Goal: Find specific page/section: Find specific page/section

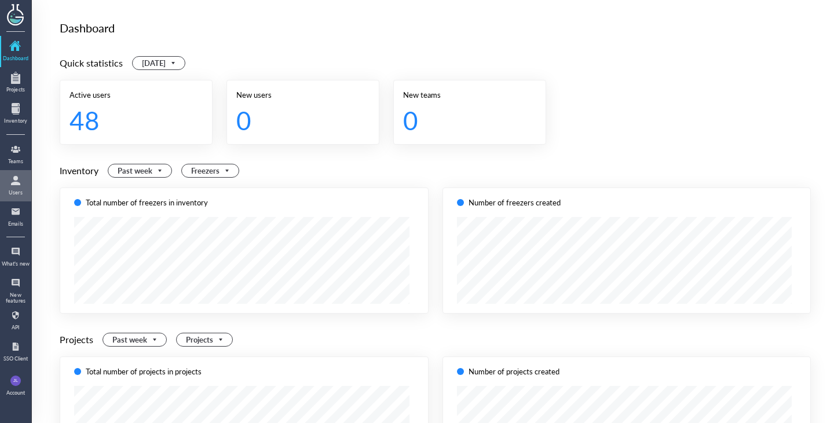
click at [11, 180] on div at bounding box center [15, 180] width 19 height 19
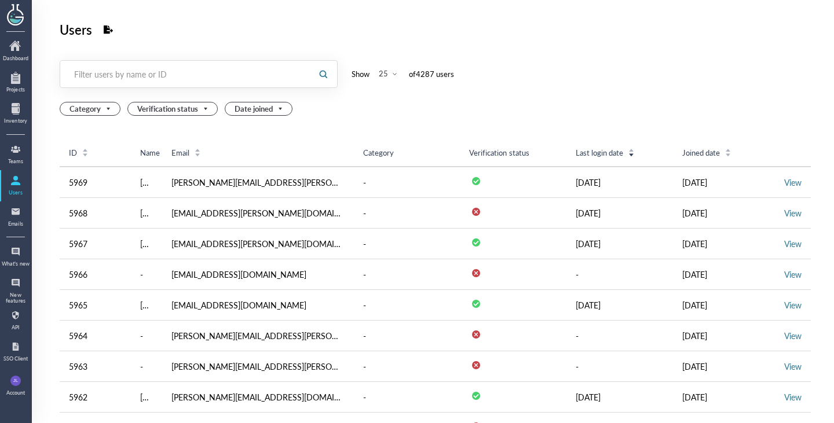
click at [237, 75] on div "Filter users by name or ID" at bounding box center [185, 74] width 223 height 12
click at [240, 67] on input "text" at bounding box center [184, 74] width 249 height 19
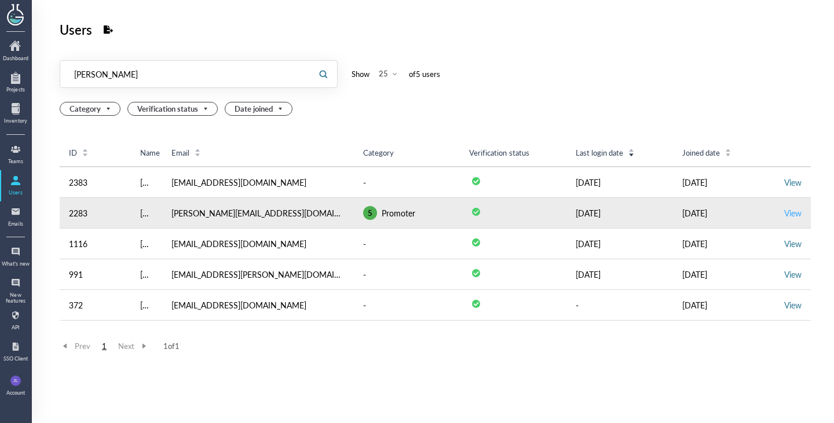
type input "[PERSON_NAME]"
click at [784, 210] on link "View" at bounding box center [792, 213] width 17 height 12
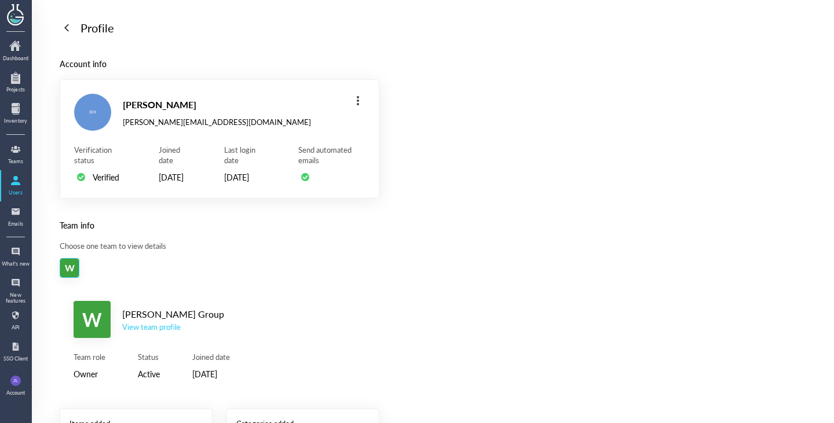
click at [164, 332] on div "View team profile" at bounding box center [173, 327] width 102 height 10
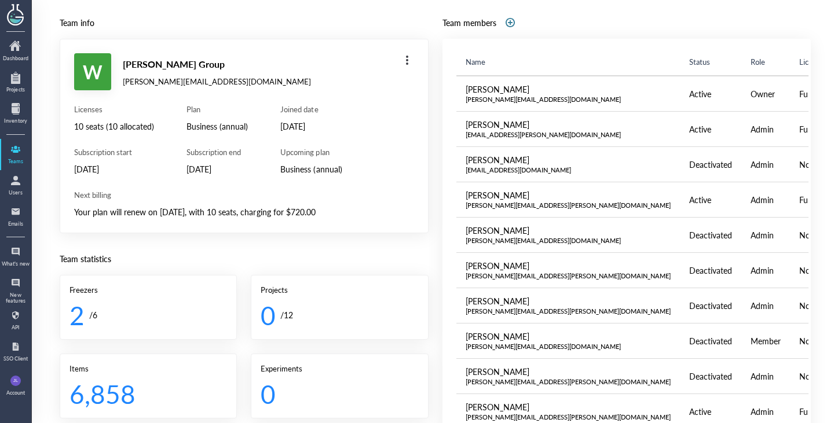
drag, startPoint x: 343, startPoint y: 193, endPoint x: 348, endPoint y: 166, distance: 27.7
click at [350, 183] on div "Licenses 10 seats (10 allocated) Subscription start [DATE] Plan Business (annua…" at bounding box center [244, 161] width 340 height 115
click at [342, 166] on div "Business (annual)" at bounding box center [310, 169] width 61 height 14
